Goal: Task Accomplishment & Management: Manage account settings

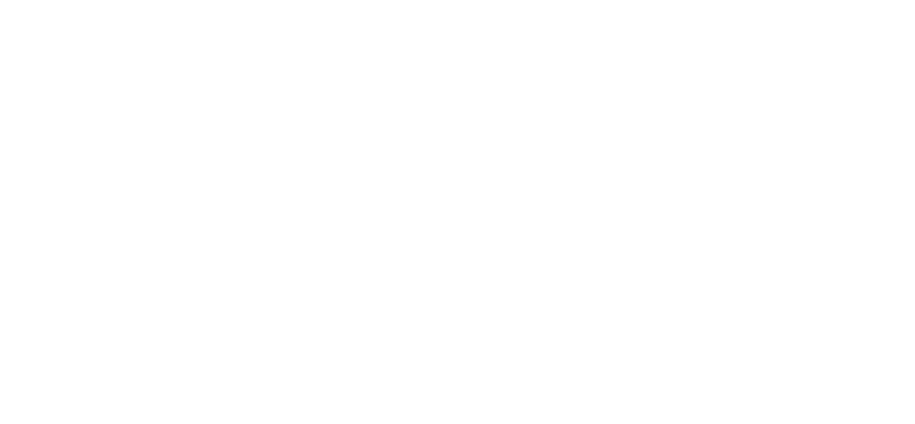
click at [476, 199] on icon at bounding box center [463, 212] width 134 height 134
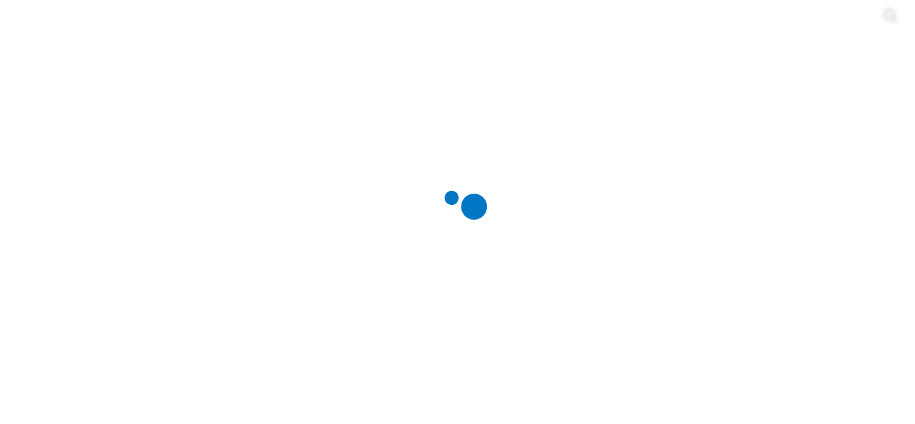
click at [451, 191] on icon at bounding box center [463, 212] width 134 height 134
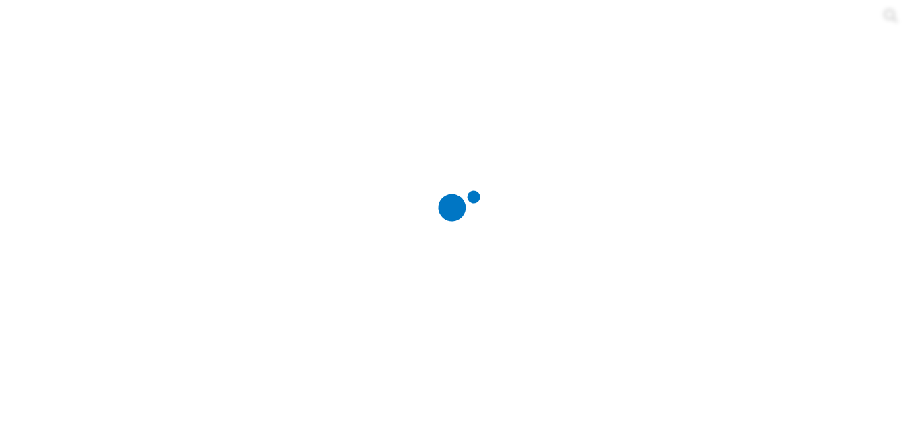
click at [624, 179] on div at bounding box center [462, 212] width 915 height 424
click at [553, 192] on div at bounding box center [462, 212] width 915 height 424
click at [491, 193] on icon at bounding box center [463, 212] width 134 height 134
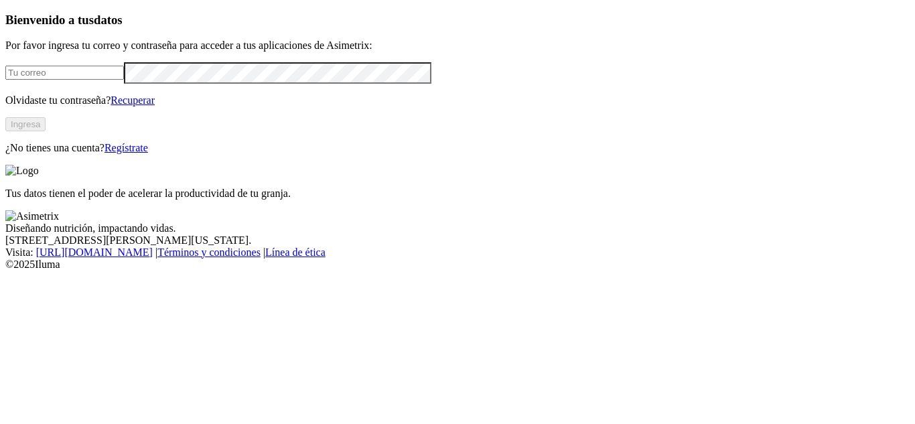
type input "[PERSON_NAME][EMAIL_ADDRESS][PERSON_NAME][DOMAIN_NAME]"
drag, startPoint x: 214, startPoint y: 96, endPoint x: 5, endPoint y: 80, distance: 209.6
click at [5, 80] on div "Bienvenido a tus datos Por favor ingresa tu correo y contraseña para acceder a …" at bounding box center [457, 83] width 904 height 141
click at [44, 154] on p "¿No tienes una cuenta? Regístrate" at bounding box center [457, 148] width 904 height 12
click at [148, 153] on link "Regístrate" at bounding box center [126, 147] width 44 height 11
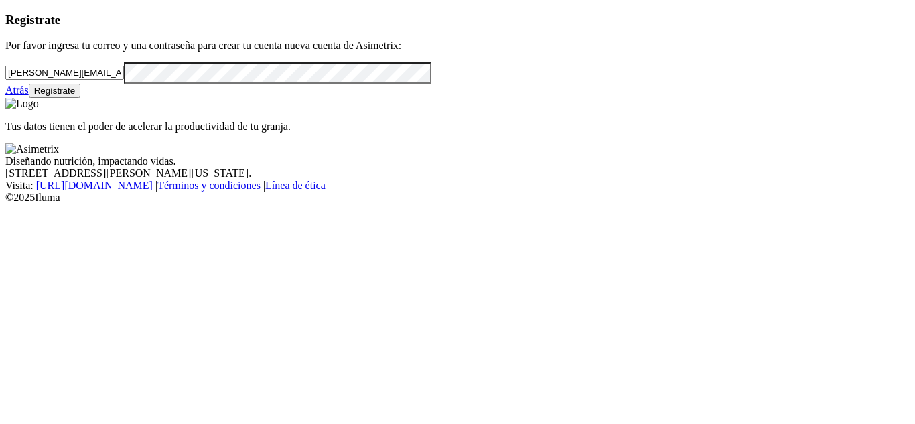
drag, startPoint x: 216, startPoint y: 96, endPoint x: 3, endPoint y: 68, distance: 214.2
click at [5, 68] on div "Registrate Por favor ingresa tu correo y una contraseña para crear tu cuenta nu…" at bounding box center [457, 55] width 904 height 85
paste input "[PERSON_NAME][EMAIL_ADDRESS][DOMAIN_NAME]"
type input "[PERSON_NAME][EMAIL_ADDRESS][DOMAIN_NAME]"
click at [5, 98] on div "Registrate Por favor ingresa tu correo y una contraseña para crear tu cuenta nu…" at bounding box center [457, 55] width 904 height 85
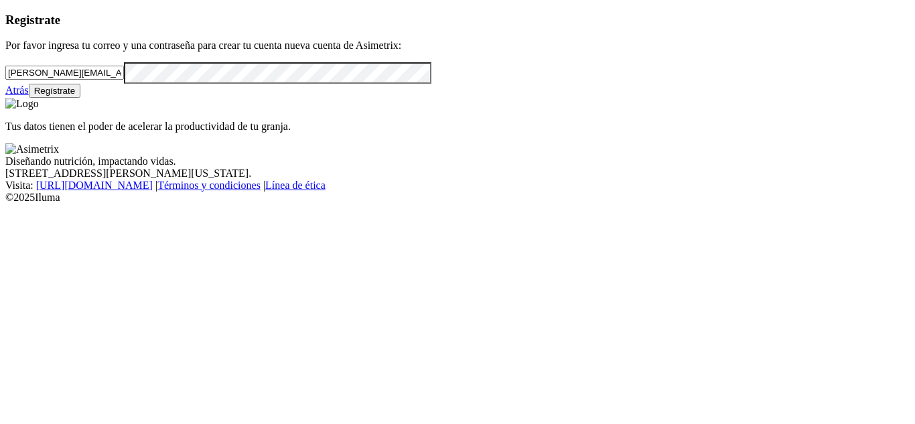
click at [81, 98] on button "Regístrate" at bounding box center [55, 91] width 52 height 14
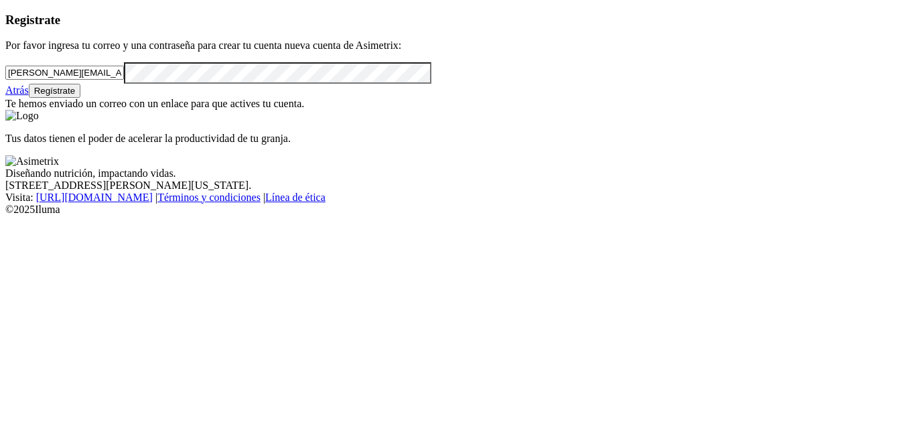
click at [29, 96] on link "Atrás" at bounding box center [16, 89] width 23 height 11
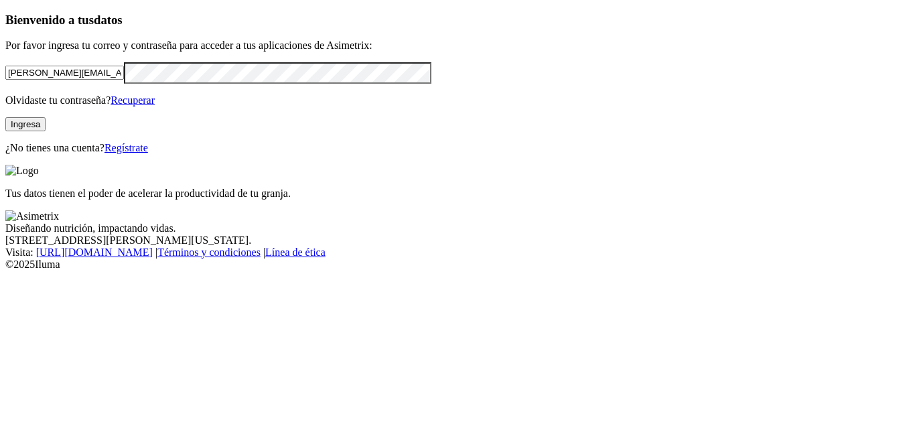
drag, startPoint x: 211, startPoint y: 95, endPoint x: 15, endPoint y: 93, distance: 196.3
click at [15, 93] on div "Bienvenido a tus datos Por favor ingresa tu correo y contraseña para acceder a …" at bounding box center [457, 83] width 904 height 141
paste input "[PERSON_NAME][EMAIL_ADDRESS][DOMAIN_NAME]"
type input "[PERSON_NAME][EMAIL_ADDRESS][DOMAIN_NAME]"
click at [5, 110] on div "Bienvenido a tus datos Por favor ingresa tu correo y contraseña para acceder a …" at bounding box center [457, 83] width 904 height 141
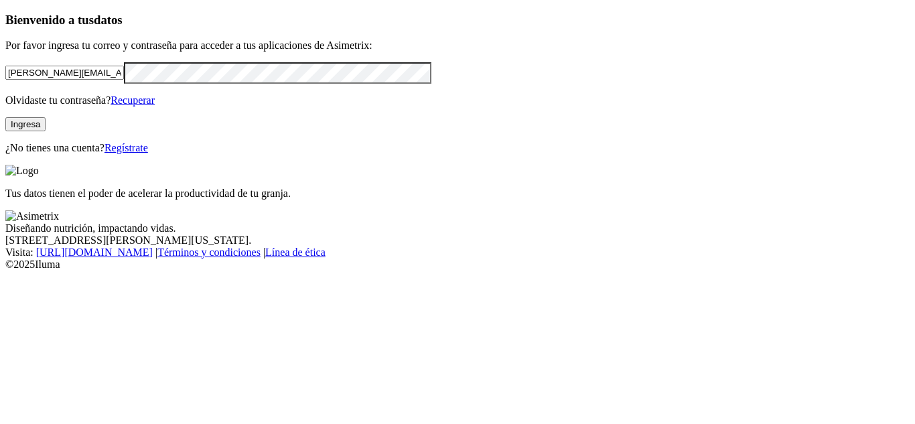
click input "submit" at bounding box center [0, 0] width 0 height 0
